Goal: Transaction & Acquisition: Purchase product/service

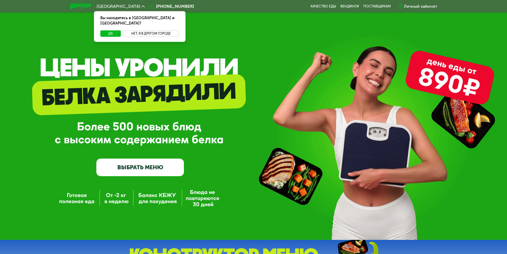
click at [144, 30] on button "Нет, я в другом городе" at bounding box center [151, 33] width 56 height 6
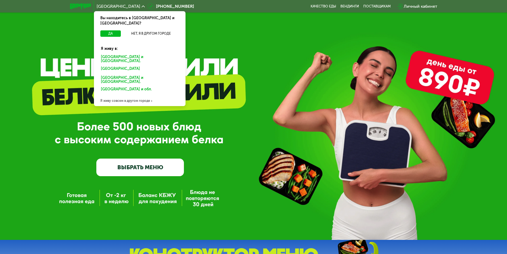
click at [123, 65] on div "[GEOGRAPHIC_DATA] и [GEOGRAPHIC_DATA]." at bounding box center [138, 69] width 83 height 9
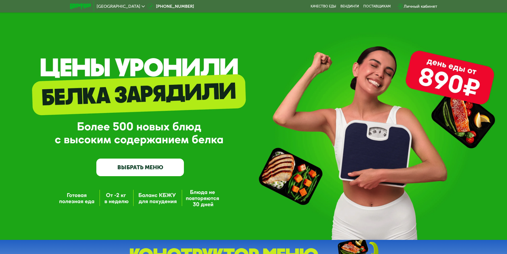
click at [152, 168] on link "ВЫБРАТЬ МЕНЮ" at bounding box center [140, 167] width 88 height 18
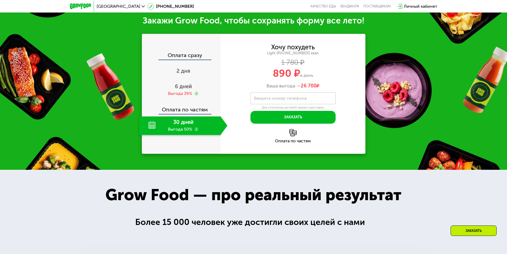
scroll to position [554, 0]
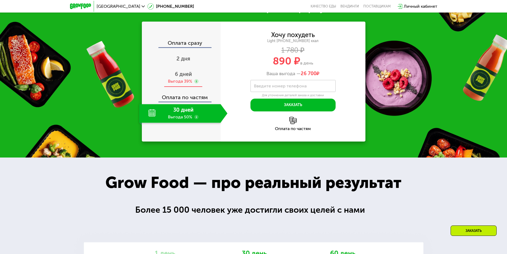
click at [181, 77] on span "6 дней" at bounding box center [183, 74] width 17 height 6
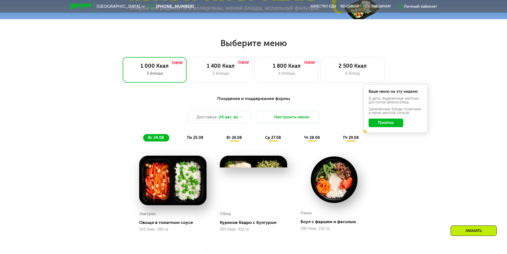
scroll to position [261, 0]
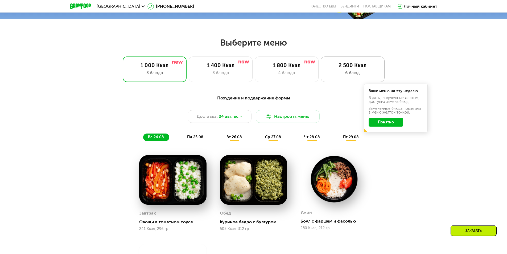
click at [365, 73] on div "6 блюд" at bounding box center [352, 73] width 53 height 6
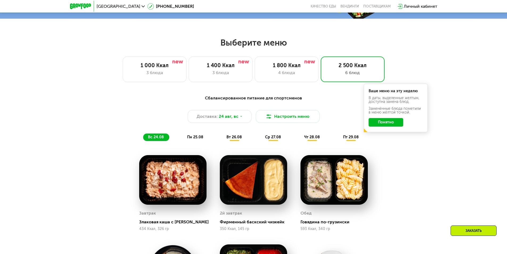
click at [385, 123] on button "Понятно" at bounding box center [386, 122] width 35 height 9
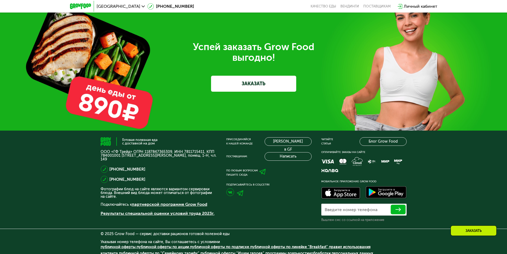
scroll to position [1754, 0]
